Goal: Find specific page/section: Find specific page/section

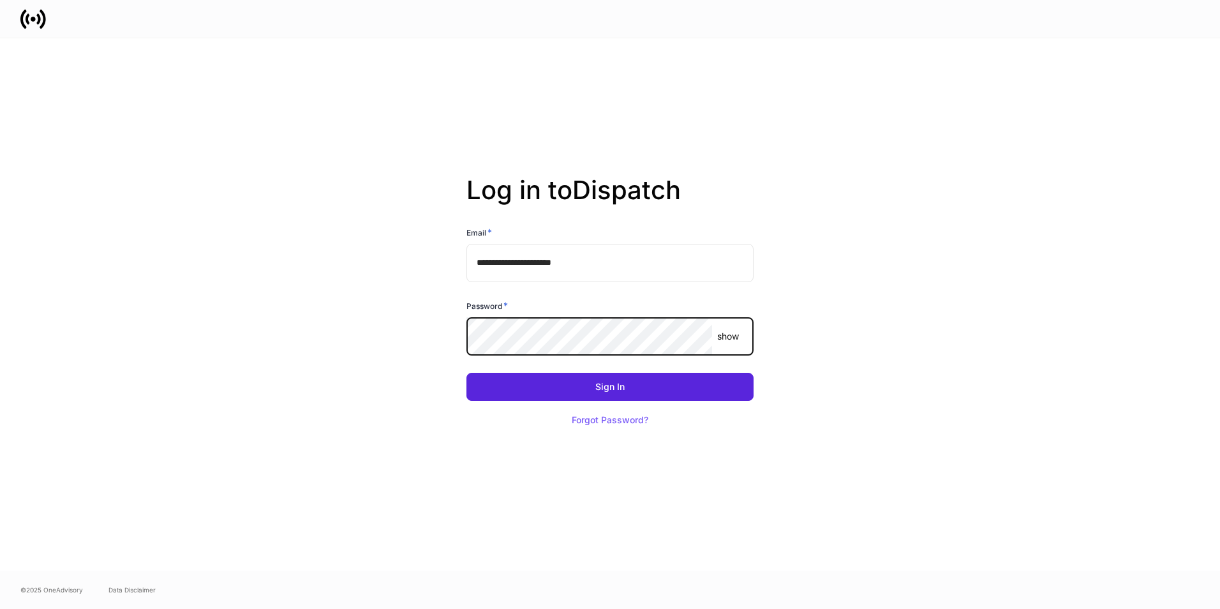
click at [466, 373] on button "Sign In" at bounding box center [609, 387] width 287 height 28
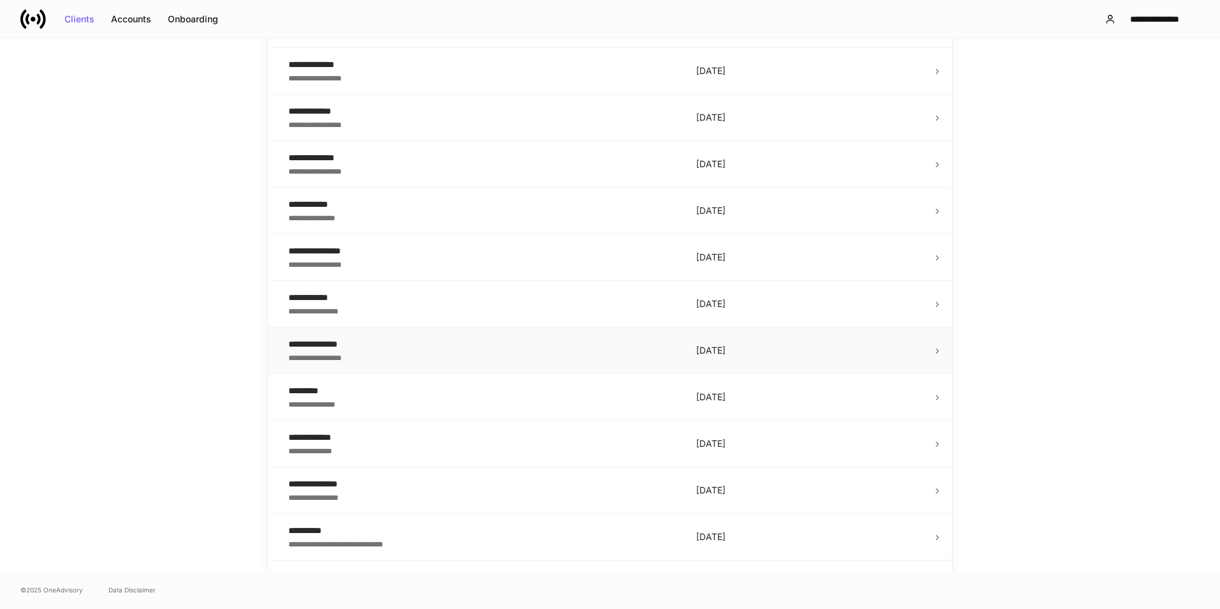
scroll to position [291, 0]
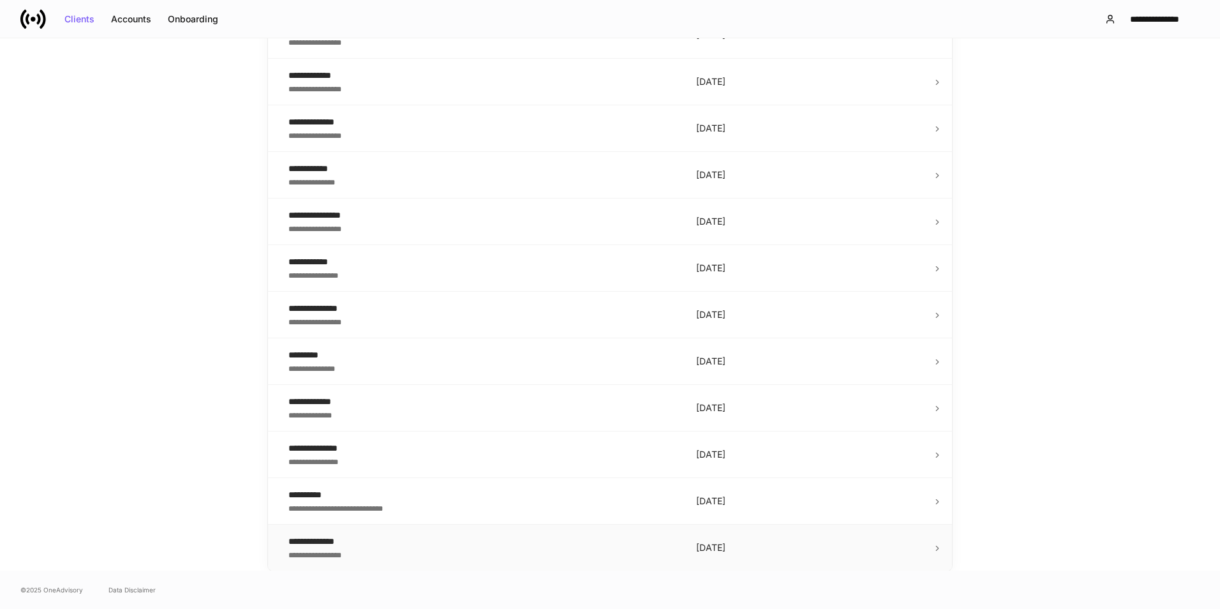
click at [343, 548] on div "**********" at bounding box center [481, 553] width 387 height 13
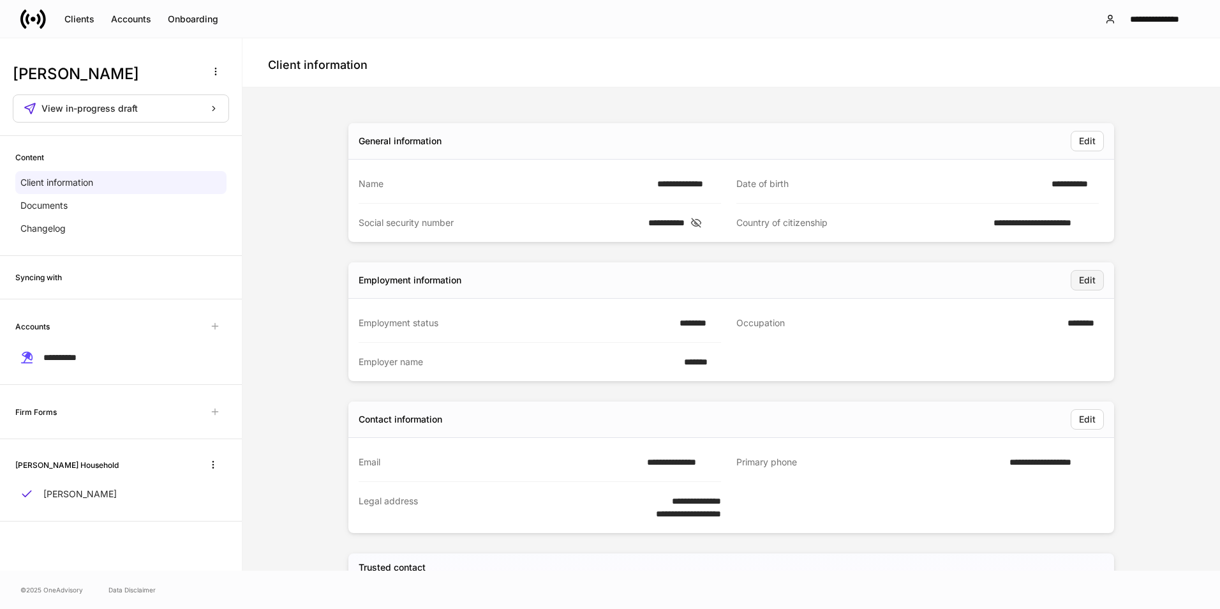
click at [1084, 288] on button "Edit" at bounding box center [1086, 280] width 33 height 20
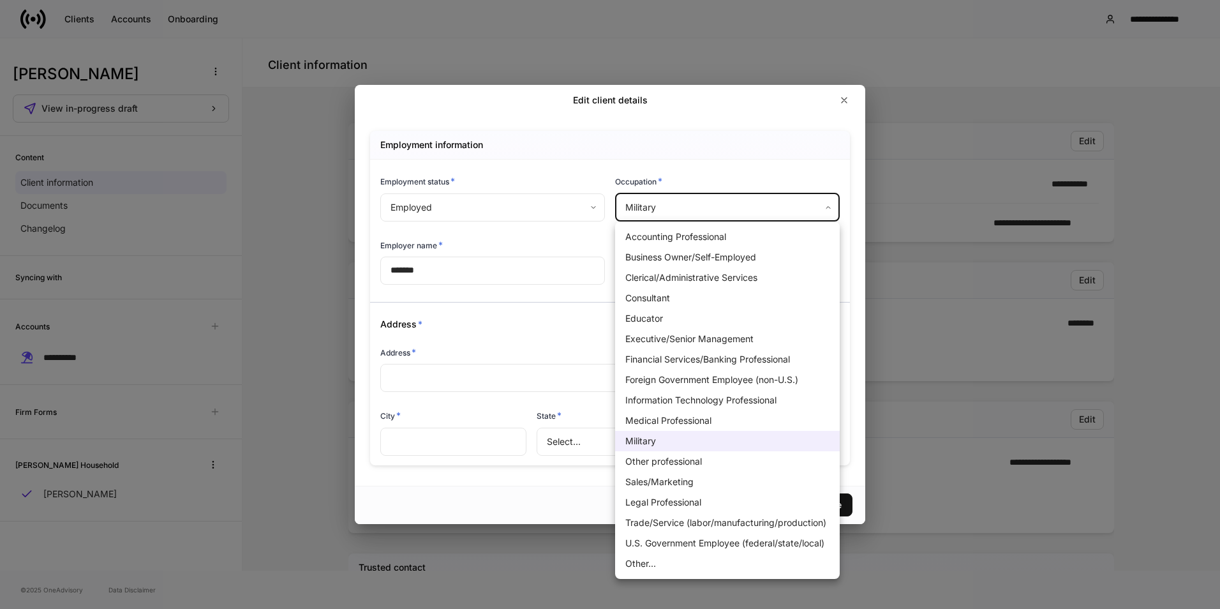
click at [755, 214] on body "**********" at bounding box center [610, 304] width 1220 height 609
click at [271, 329] on div at bounding box center [610, 304] width 1220 height 609
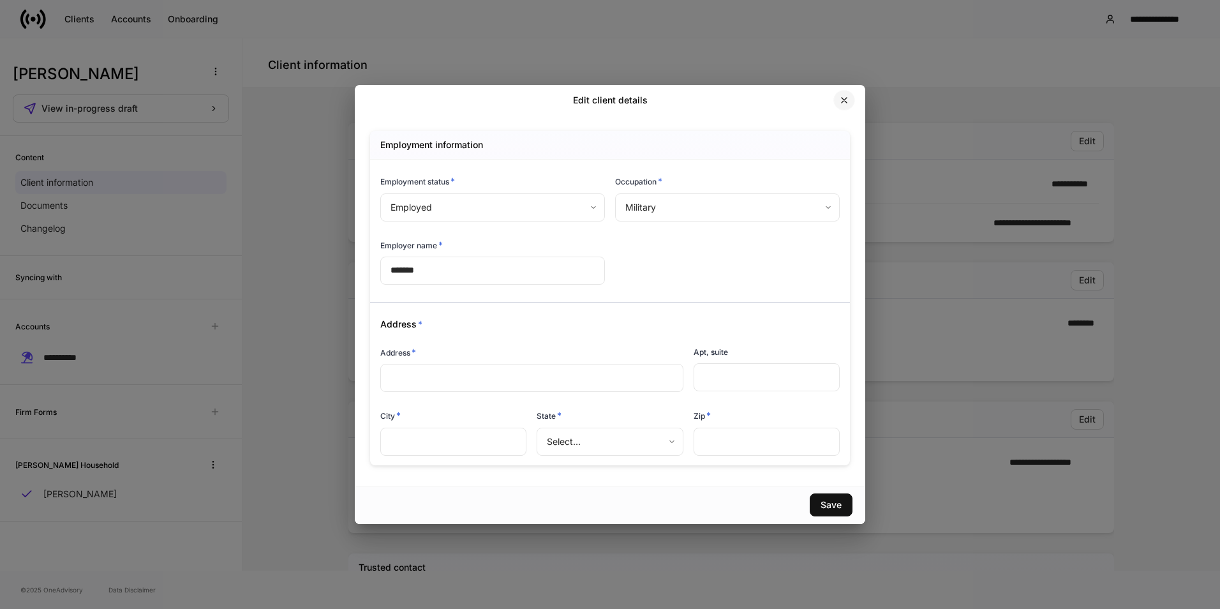
click at [853, 100] on button "button" at bounding box center [844, 100] width 22 height 20
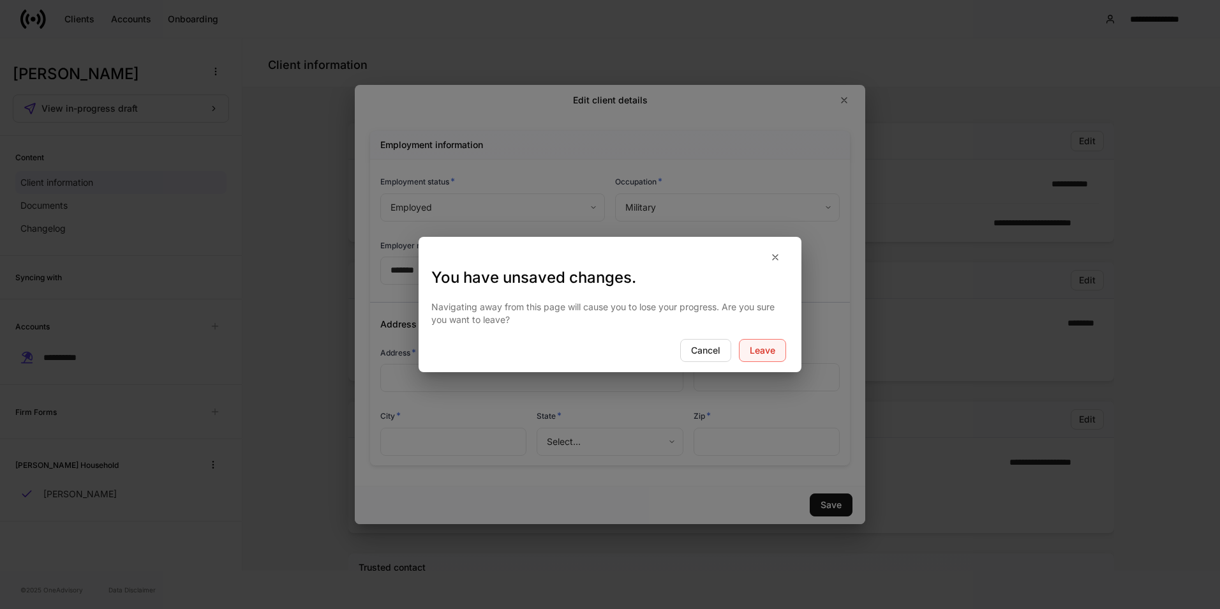
click at [749, 342] on button "Leave" at bounding box center [762, 350] width 47 height 23
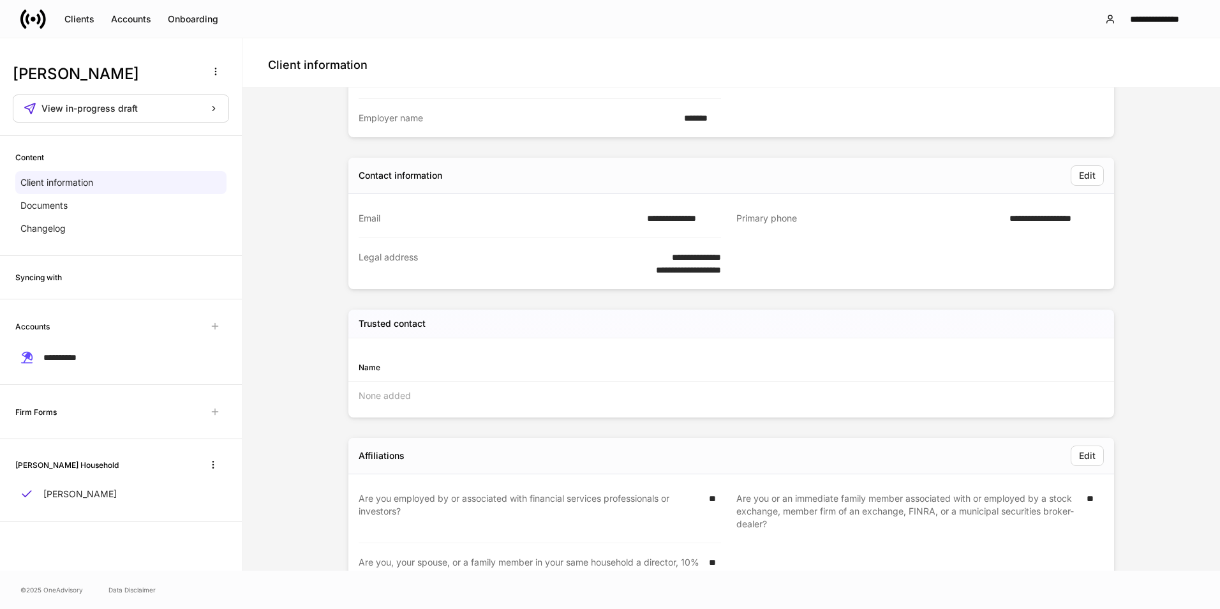
scroll to position [293, 0]
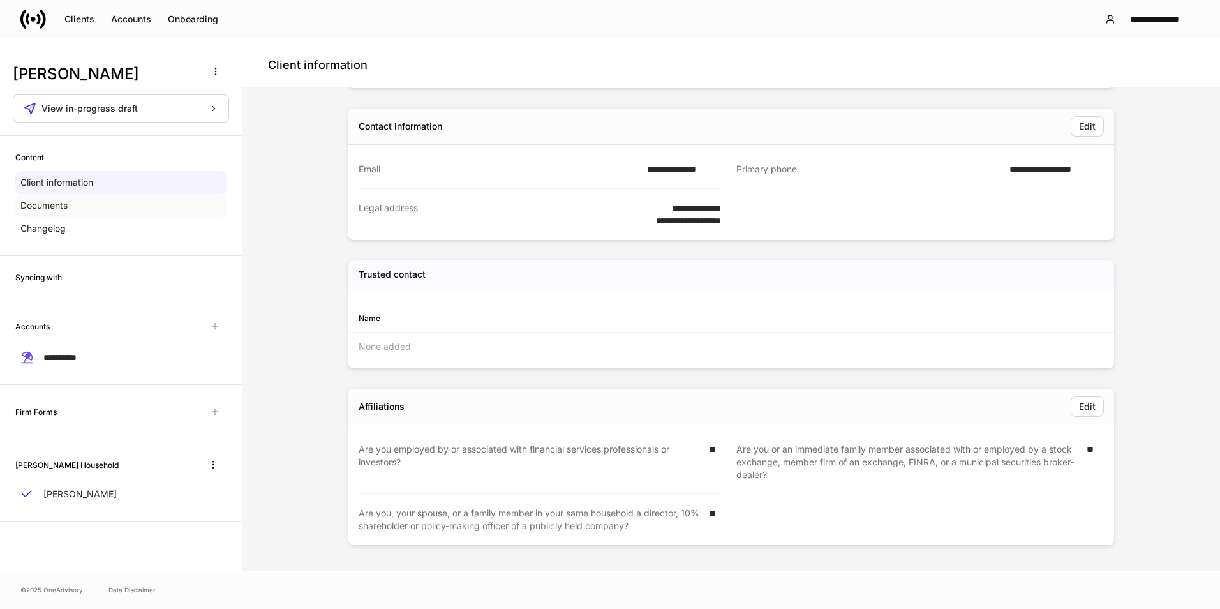
click at [51, 202] on p "Documents" at bounding box center [43, 205] width 47 height 13
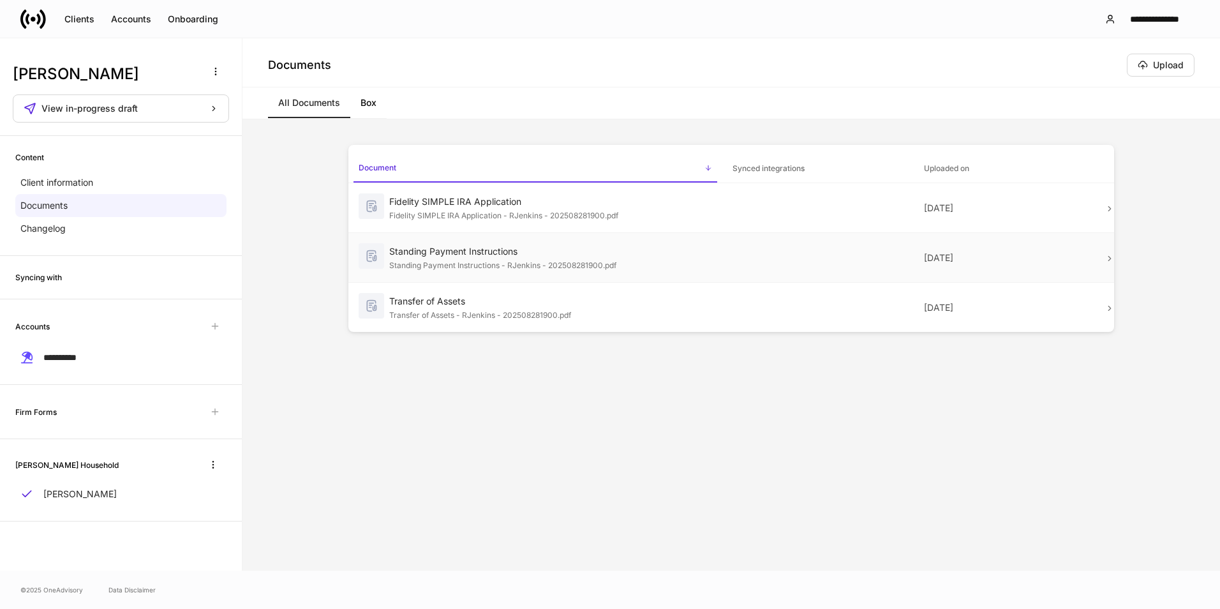
click at [444, 274] on td "Standing Payment Instructions Standing Payment Instructions - RJenkins - 202508…" at bounding box center [535, 258] width 374 height 50
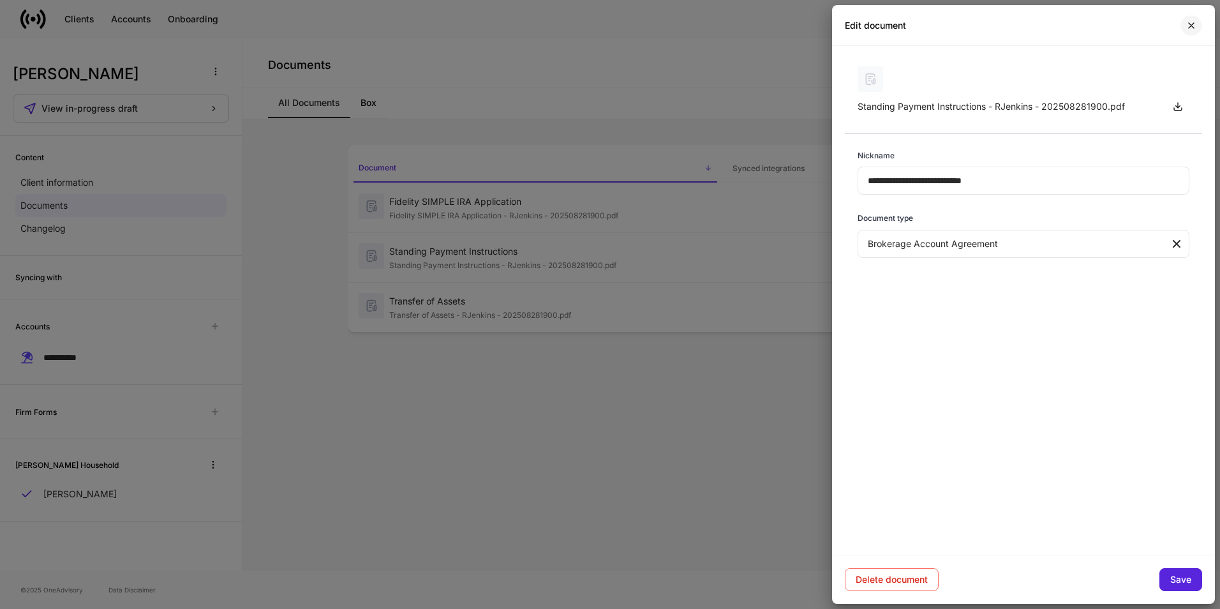
click at [1189, 25] on icon "button" at bounding box center [1191, 25] width 10 height 10
